Goal: Information Seeking & Learning: Learn about a topic

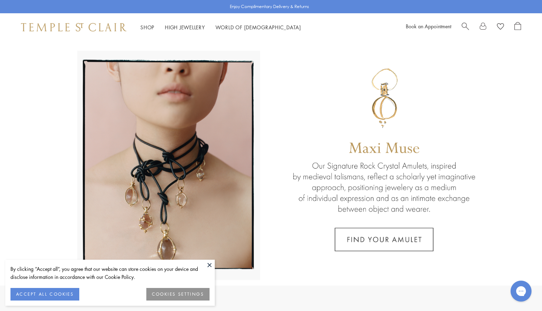
click at [464, 28] on span "Search" at bounding box center [464, 25] width 7 height 7
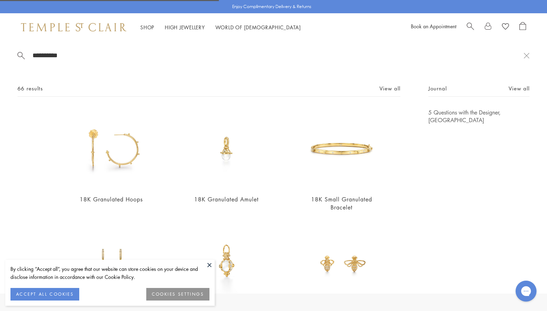
type input "**********"
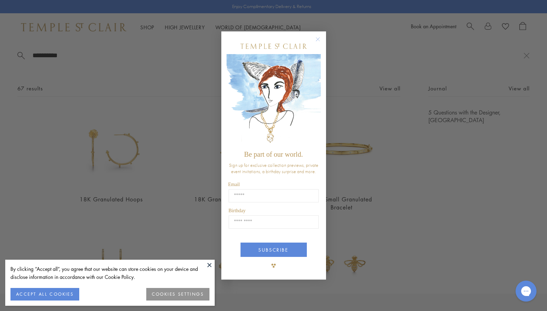
click at [316, 39] on circle "Close dialog" at bounding box center [317, 39] width 8 height 8
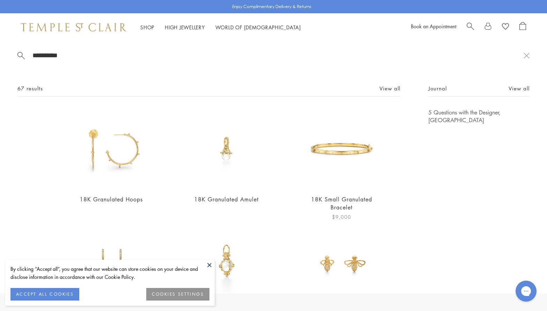
drag, startPoint x: 327, startPoint y: 156, endPoint x: 310, endPoint y: 142, distance: 22.3
click at [310, 142] on img at bounding box center [341, 149] width 80 height 80
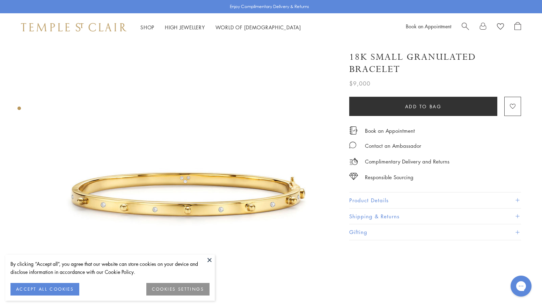
click at [466, 28] on span "Search" at bounding box center [464, 25] width 7 height 7
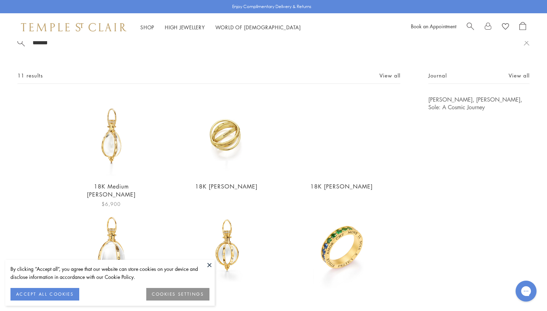
scroll to position [11, 0]
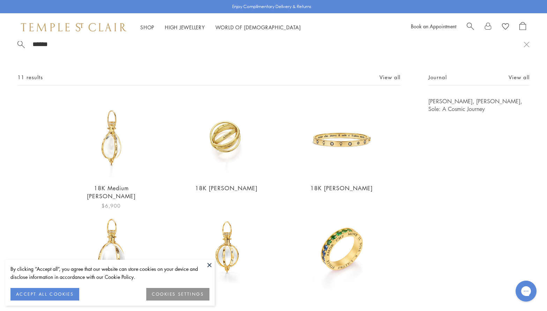
type input "******"
click at [109, 142] on img at bounding box center [111, 137] width 80 height 80
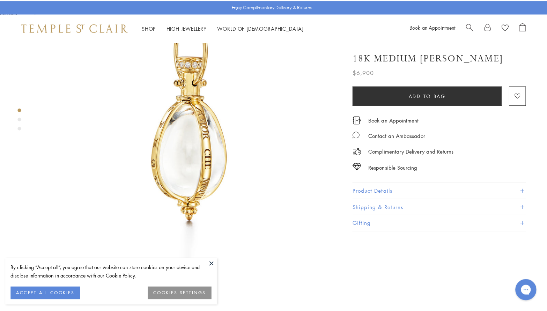
scroll to position [78, 0]
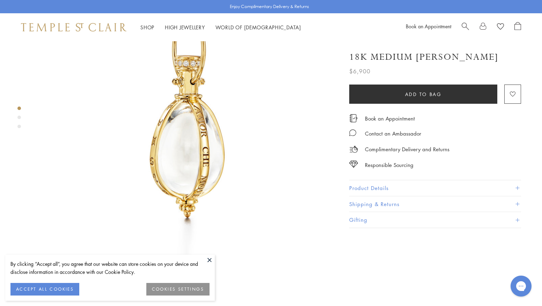
click at [464, 24] on span "Search" at bounding box center [464, 25] width 7 height 7
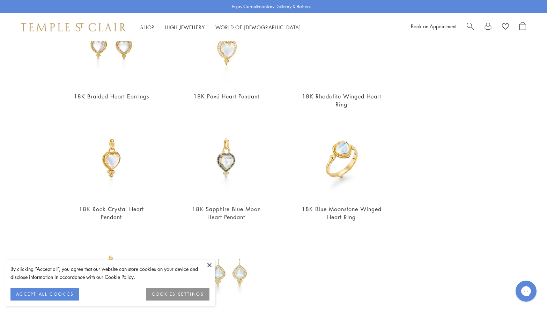
scroll to position [57, 0]
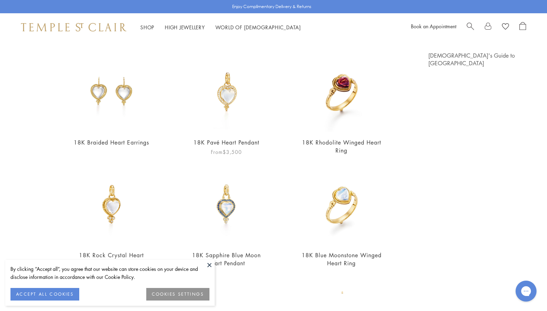
type input "*****"
click at [232, 97] on img at bounding box center [226, 92] width 80 height 80
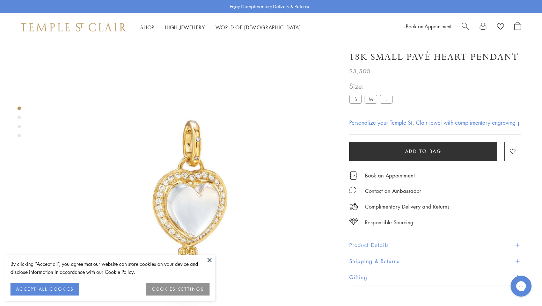
scroll to position [41, 0]
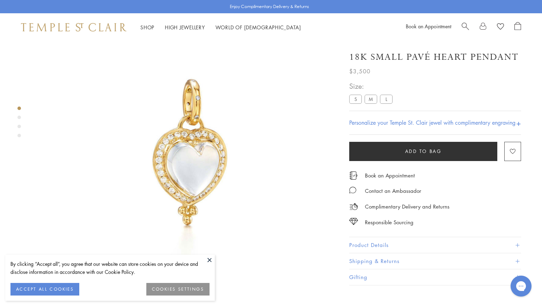
click at [383, 101] on label "L" at bounding box center [386, 99] width 13 height 9
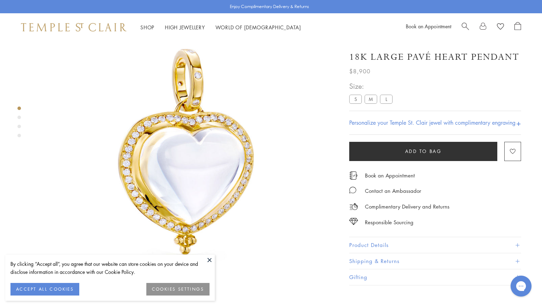
click at [370, 99] on label "M" at bounding box center [370, 99] width 13 height 9
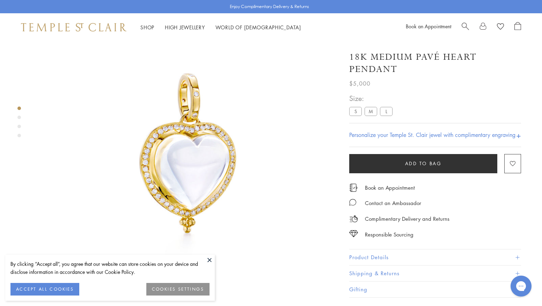
click at [388, 112] on label "L" at bounding box center [386, 111] width 13 height 9
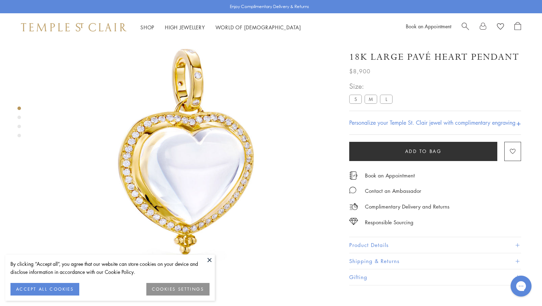
click at [209, 259] on button at bounding box center [209, 259] width 10 height 10
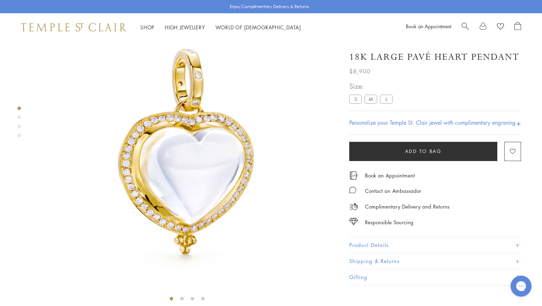
click at [394, 243] on button "Product Details" at bounding box center [435, 245] width 172 height 16
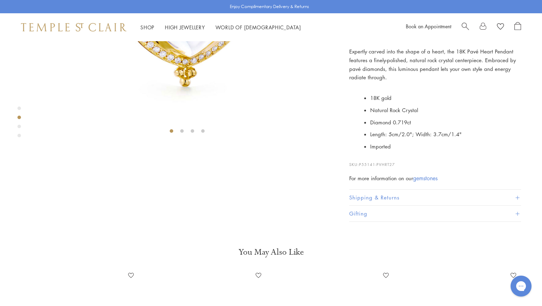
scroll to position [203, 0]
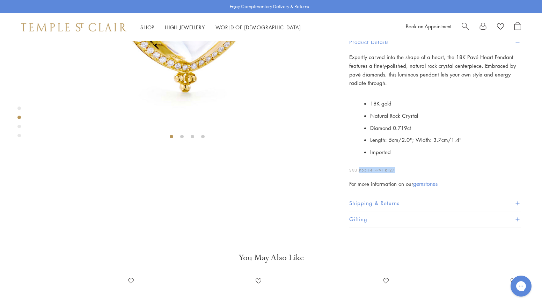
drag, startPoint x: 400, startPoint y: 260, endPoint x: 360, endPoint y: 259, distance: 39.5
click at [360, 173] on p "SKU: P55141-PVHRT27" at bounding box center [435, 166] width 172 height 13
copy span "P55141-PVHRT27"
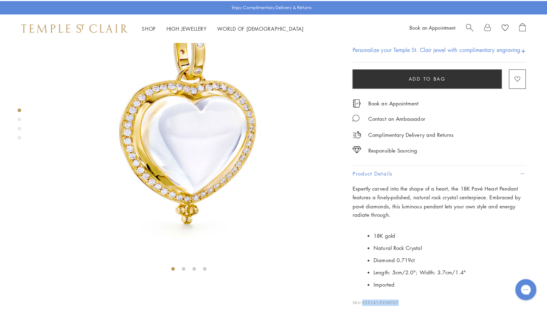
scroll to position [74, 0]
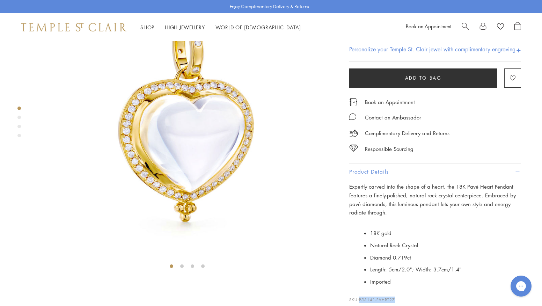
click at [464, 27] on span "Search" at bounding box center [464, 25] width 7 height 7
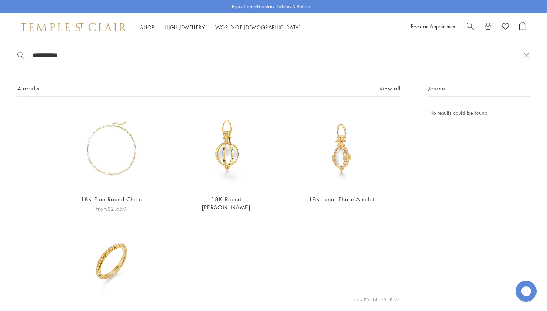
type input "**********"
click at [114, 158] on img at bounding box center [111, 149] width 80 height 80
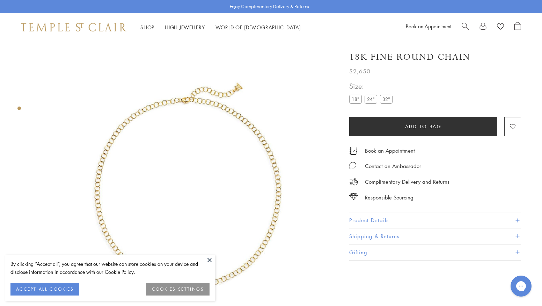
scroll to position [41, 0]
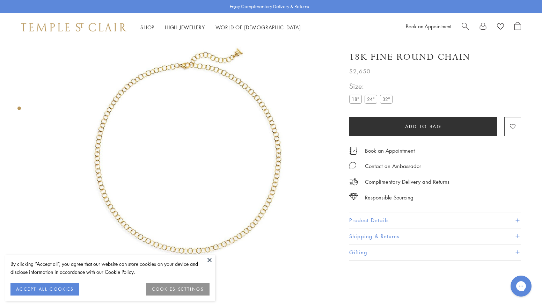
click at [176, 137] on img at bounding box center [187, 152] width 304 height 304
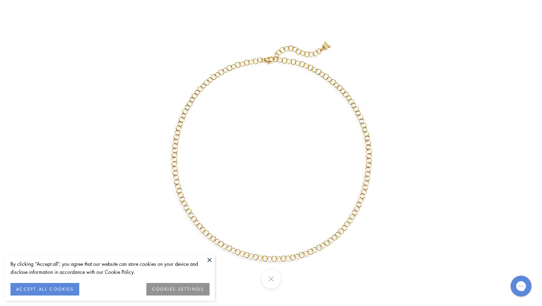
click at [278, 275] on button at bounding box center [270, 278] width 19 height 19
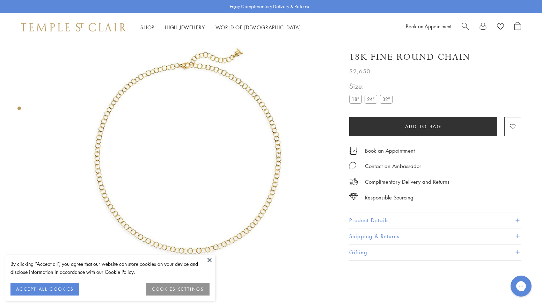
click at [377, 210] on div "18K Fine Round Chain $2,650 The 18K Fine Round Chain is composed of delicate, c…" at bounding box center [435, 152] width 172 height 216
click at [394, 217] on button "Product Details" at bounding box center [435, 220] width 172 height 16
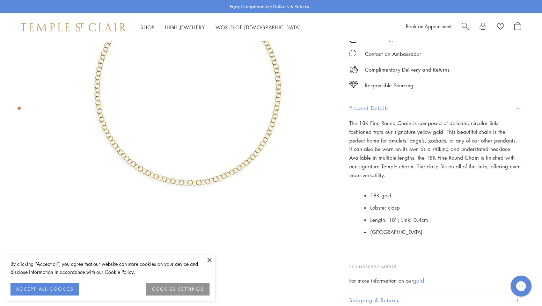
scroll to position [110, 0]
drag, startPoint x: 403, startPoint y: 257, endPoint x: 360, endPoint y: 255, distance: 43.0
click at [360, 256] on p "SKU: N88852-FN4RD18" at bounding box center [435, 262] width 172 height 13
copy span "N88852-FN4RD18"
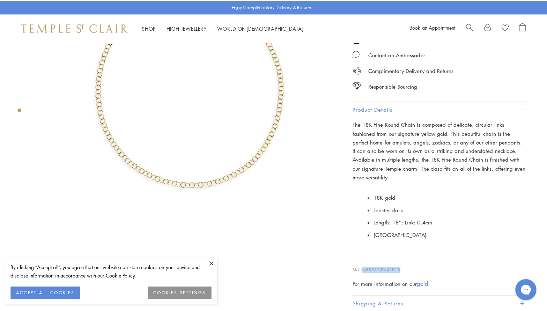
scroll to position [0, 1]
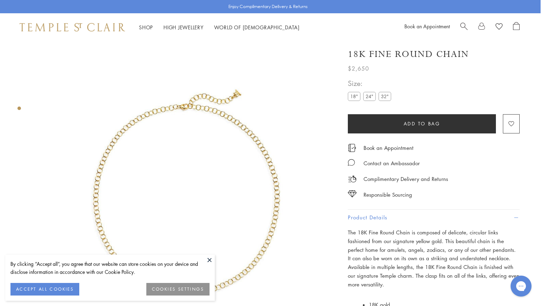
click at [462, 23] on span "Search" at bounding box center [463, 25] width 7 height 7
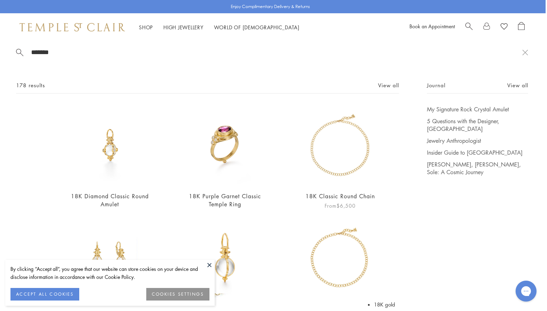
scroll to position [3, 0]
type input "*******"
click at [347, 143] on img at bounding box center [340, 145] width 80 height 80
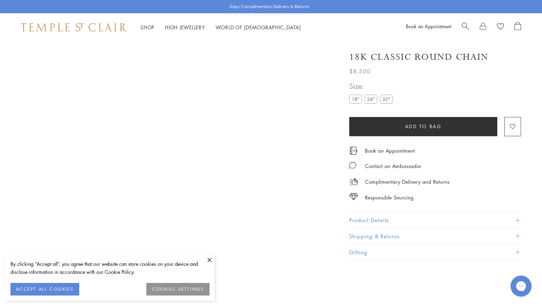
scroll to position [41, 0]
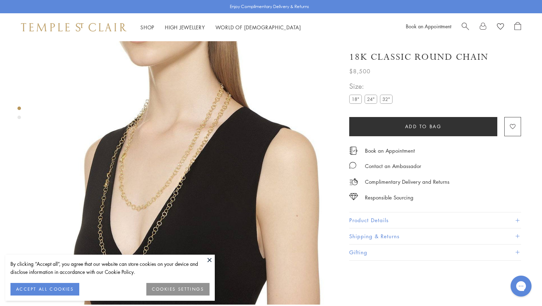
click at [355, 100] on label "18"" at bounding box center [355, 99] width 13 height 9
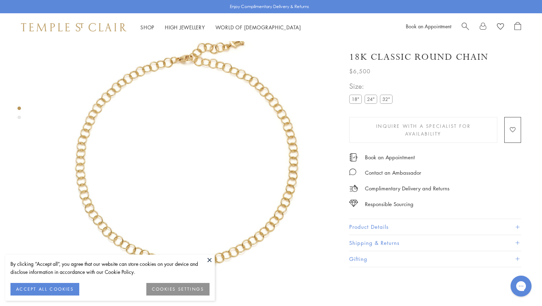
scroll to position [308, 0]
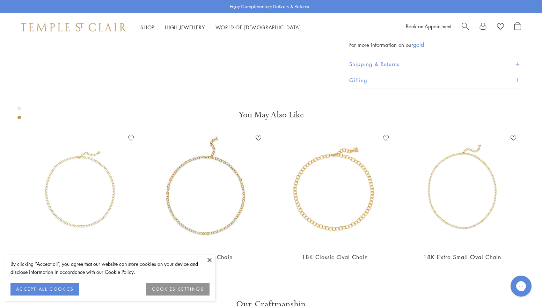
scroll to position [318, 0]
drag, startPoint x: 390, startPoint y: 274, endPoint x: 359, endPoint y: 274, distance: 31.1
click at [359, 34] on p "SKU: N88853-RD18" at bounding box center [435, 27] width 172 height 13
copy span "N88853-RD18"
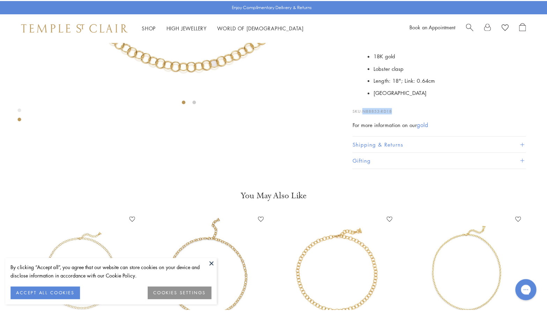
scroll to position [238, 0]
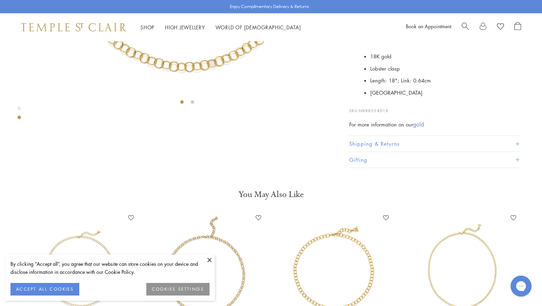
click at [461, 24] on div "Book an Appointment" at bounding box center [462, 27] width 115 height 10
click at [461, 24] on span "Search" at bounding box center [464, 25] width 7 height 7
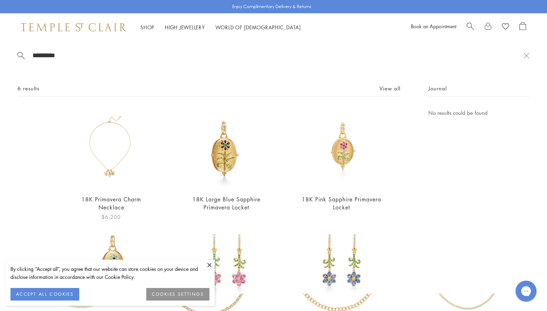
type input "*********"
click at [104, 151] on img at bounding box center [111, 149] width 80 height 80
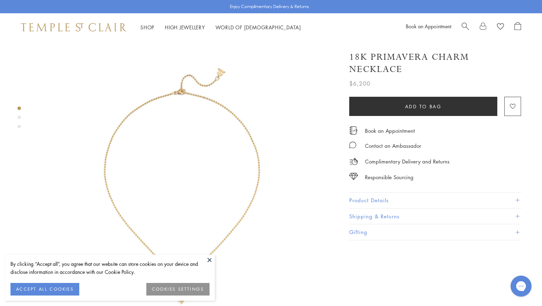
click at [374, 200] on button "Product Details" at bounding box center [435, 200] width 172 height 16
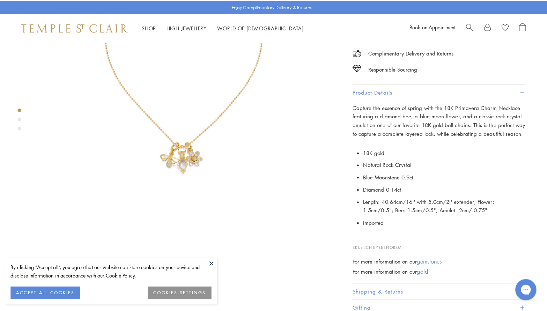
scroll to position [133, 0]
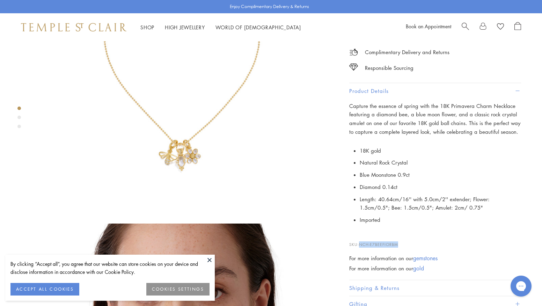
drag, startPoint x: 402, startPoint y: 242, endPoint x: 360, endPoint y: 243, distance: 41.5
click at [360, 243] on p "SKU: NCH-E7BEEFIORBM" at bounding box center [435, 240] width 172 height 13
copy span "NCH-E7BEEFIORBM"
click at [462, 28] on span "Search" at bounding box center [464, 25] width 7 height 7
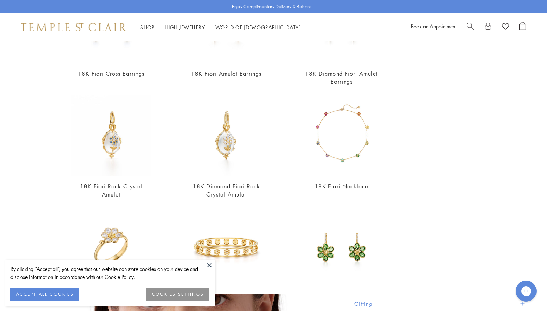
scroll to position [269, 0]
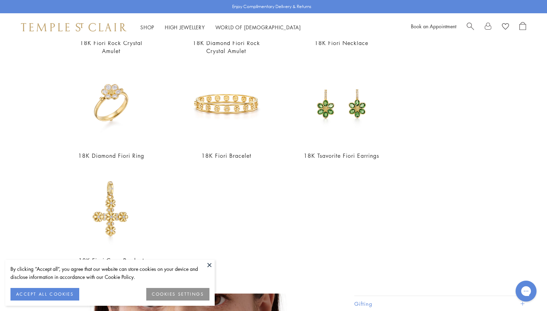
type input "*********"
click at [110, 210] on img at bounding box center [111, 209] width 80 height 80
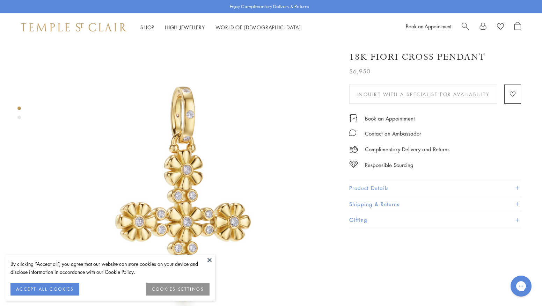
click at [378, 182] on button "Product Details" at bounding box center [435, 188] width 172 height 16
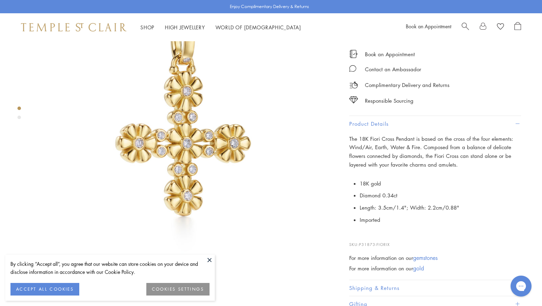
scroll to position [79, 0]
drag, startPoint x: 394, startPoint y: 243, endPoint x: 360, endPoint y: 244, distance: 33.5
click at [360, 244] on p "SKU: P31873-FIORIX" at bounding box center [435, 240] width 172 height 13
copy span "P31873-FIORIX"
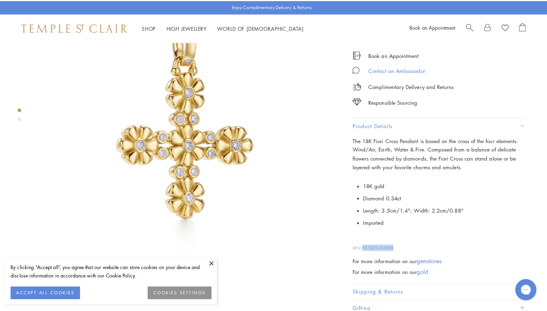
scroll to position [0, 0]
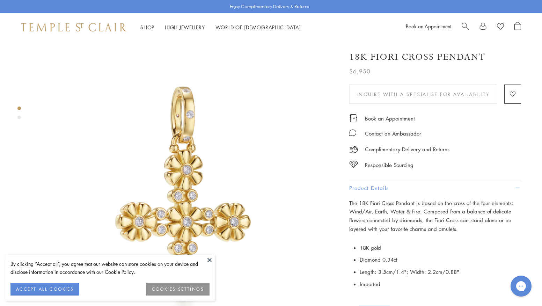
click at [464, 23] on span "Search" at bounding box center [464, 25] width 7 height 7
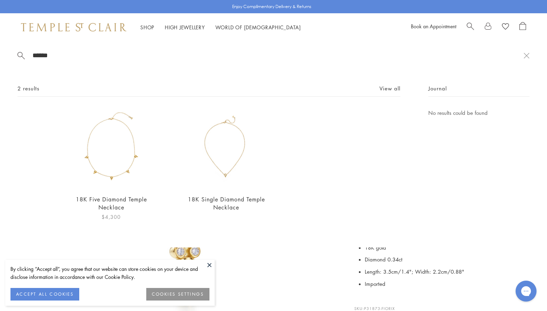
type input "******"
click at [129, 143] on img at bounding box center [111, 149] width 80 height 80
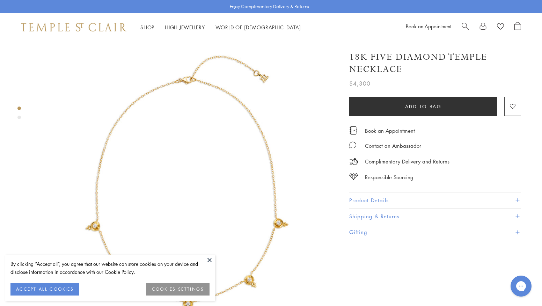
click at [207, 257] on button at bounding box center [209, 259] width 10 height 10
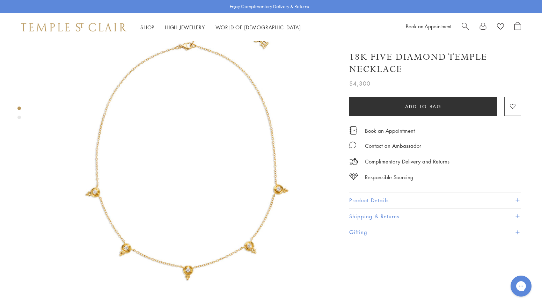
scroll to position [34, 0]
click at [17, 117] on div "Product gallery navigation" at bounding box center [18, 116] width 3 height 3
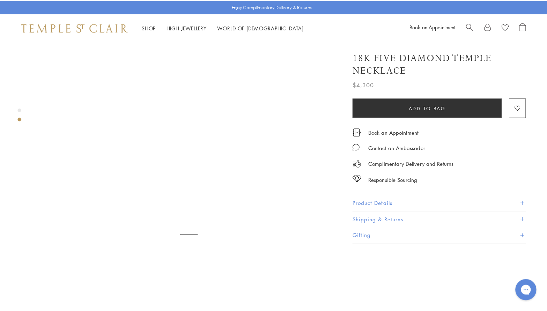
scroll to position [318, 0]
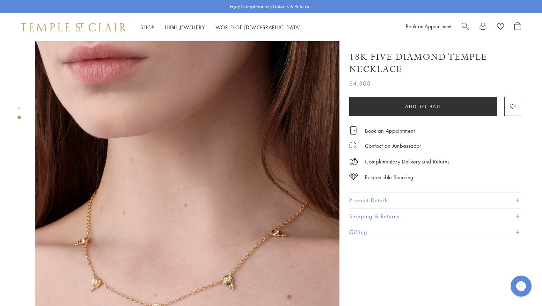
click at [203, 173] on img at bounding box center [187, 190] width 304 height 304
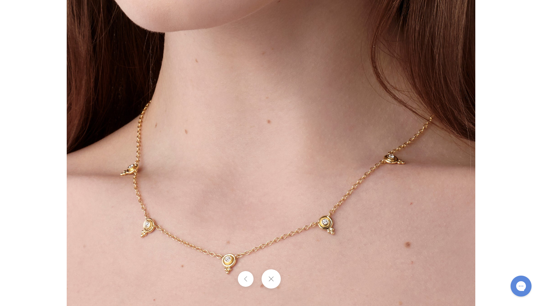
click at [520, 38] on div at bounding box center [428, 102] width 723 height 408
click at [274, 275] on button at bounding box center [270, 278] width 19 height 19
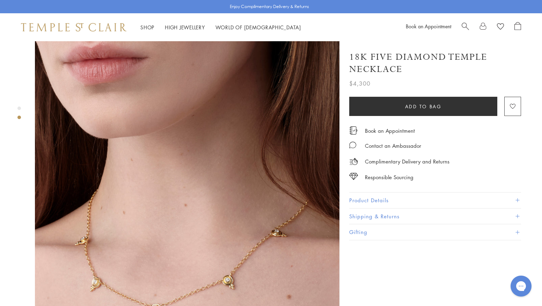
click at [468, 28] on span "Search" at bounding box center [464, 25] width 7 height 7
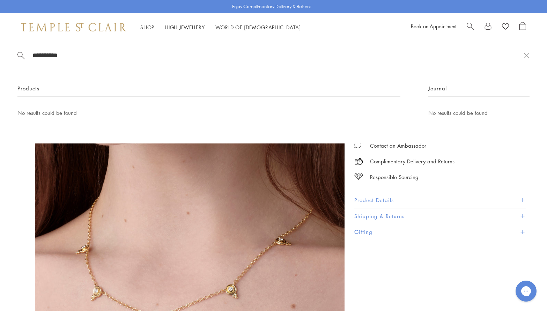
type input "*********"
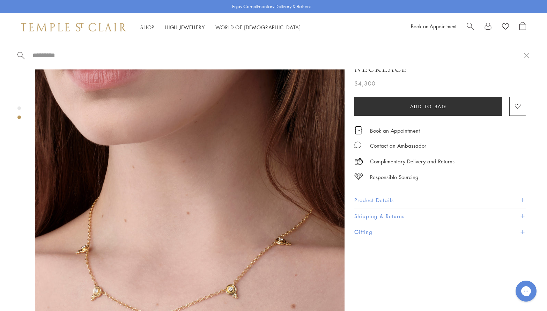
click at [33, 55] on input "search" at bounding box center [278, 55] width 492 height 8
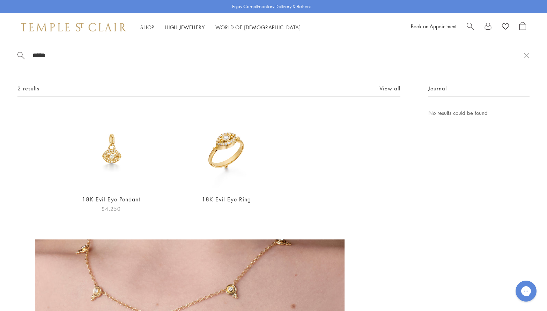
type input "*****"
click at [124, 151] on img at bounding box center [111, 149] width 80 height 80
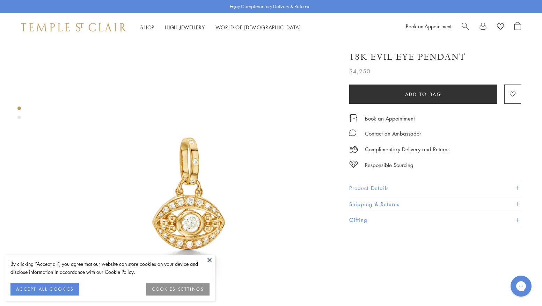
click at [467, 23] on span "Search" at bounding box center [464, 25] width 7 height 7
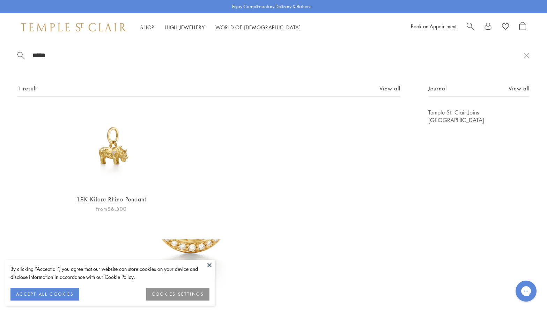
type input "*****"
click at [117, 161] on img at bounding box center [111, 149] width 80 height 80
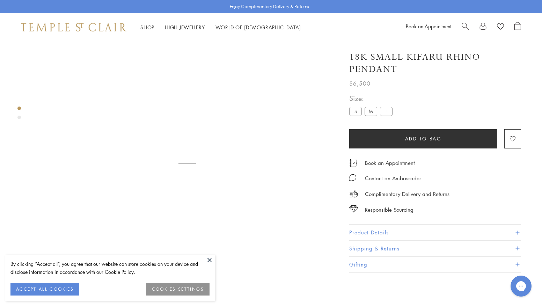
scroll to position [41, 0]
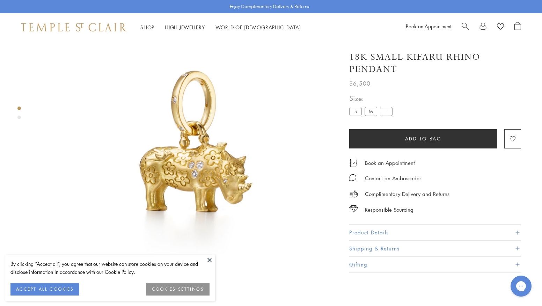
click at [376, 231] on button "Product Details" at bounding box center [435, 232] width 172 height 16
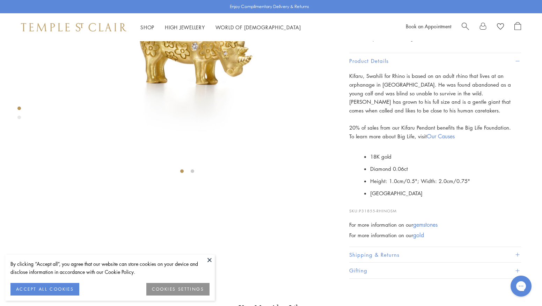
scroll to position [169, 0]
drag, startPoint x: 397, startPoint y: 255, endPoint x: 360, endPoint y: 254, distance: 37.7
click at [360, 214] on p "SKU: P31855-RHINOSM" at bounding box center [435, 206] width 172 height 13
copy span "P31855-RHINOSM"
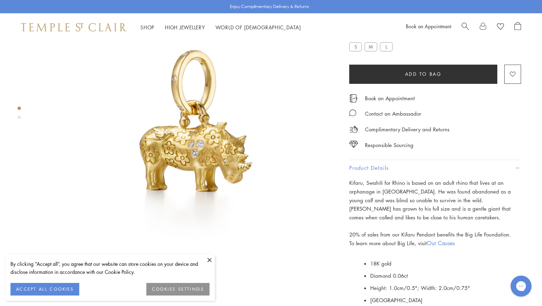
scroll to position [0, 0]
